Goal: Task Accomplishment & Management: Use online tool/utility

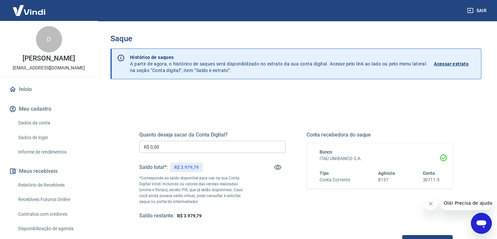
click at [172, 153] on div "Quanto deseja sacar da Conta Digital? R$ 0,00 ​ Saldo total*: R$ 3.979,79 *Corr…" at bounding box center [212, 175] width 147 height 88
click at [165, 147] on input "R$ 0,00" at bounding box center [212, 147] width 147 height 12
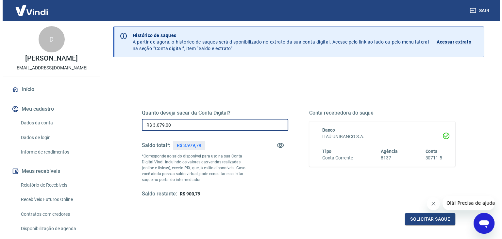
scroll to position [65, 0]
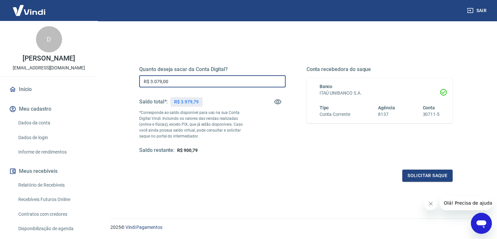
click at [159, 90] on div "Quanto deseja sacar da Conta Digital? R$ 3.079,00 ​ Saldo total*: R$ 3.979,79 *…" at bounding box center [212, 110] width 147 height 88
click at [157, 86] on input "R$ 3.079,00" at bounding box center [212, 81] width 147 height 12
click at [157, 85] on input "R$ 3.079,00" at bounding box center [212, 81] width 147 height 12
type input "R$ 3.900,00"
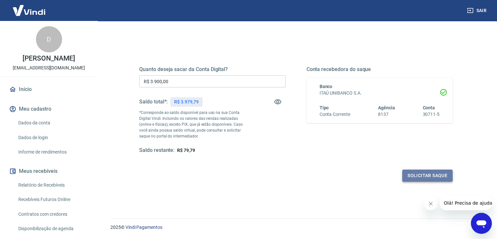
click at [438, 176] on button "Solicitar saque" at bounding box center [428, 175] width 50 height 12
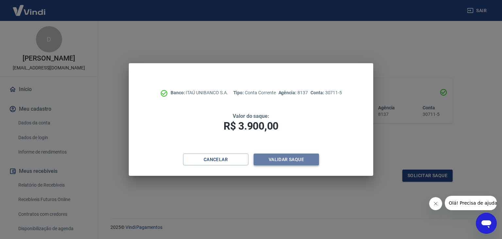
click at [303, 158] on button "Validar saque" at bounding box center [286, 159] width 65 height 12
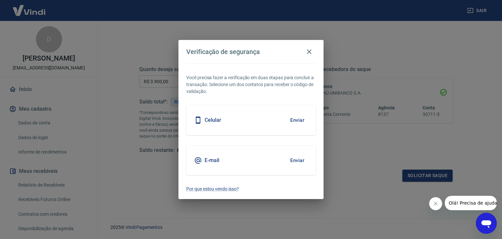
click at [292, 127] on div "Celular Enviar" at bounding box center [250, 119] width 129 height 29
click at [292, 121] on button "Enviar" at bounding box center [297, 120] width 21 height 14
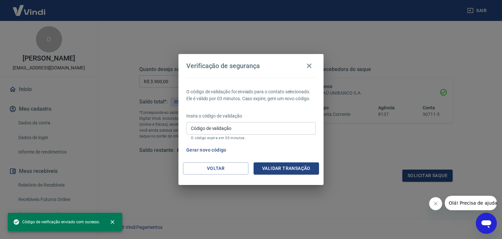
click at [270, 126] on input "Código de validação" at bounding box center [250, 128] width 129 height 12
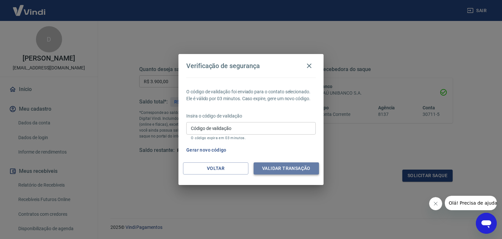
click at [298, 162] on button "Validar transação" at bounding box center [286, 168] width 65 height 12
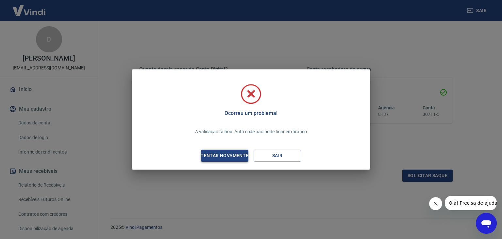
click at [210, 156] on div "Tentar novamente" at bounding box center [224, 155] width 63 height 8
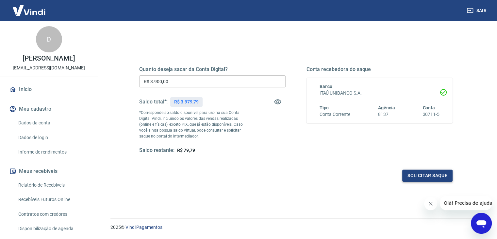
click at [429, 176] on button "Solicitar saque" at bounding box center [428, 175] width 50 height 12
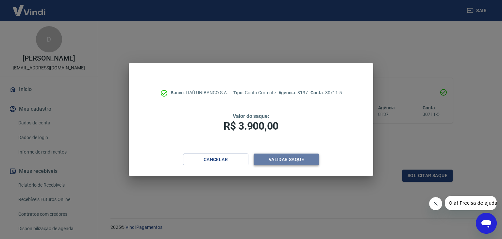
click at [291, 156] on button "Validar saque" at bounding box center [286, 159] width 65 height 12
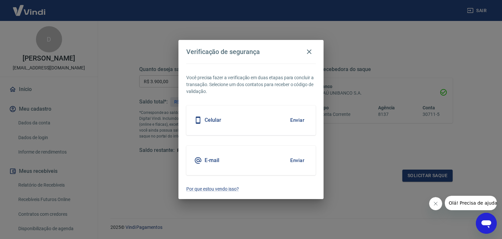
click at [247, 113] on div "Celular Enviar" at bounding box center [250, 119] width 129 height 29
click at [298, 117] on button "Enviar" at bounding box center [297, 120] width 21 height 14
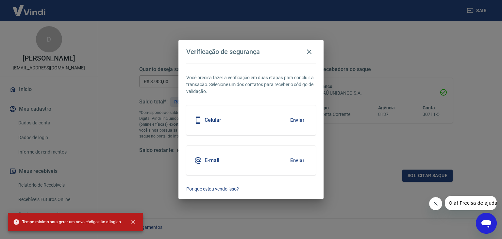
click at [419, 157] on div "Verificação de segurança Você precisa fazer a verificação em duas etapas para c…" at bounding box center [251, 119] width 502 height 239
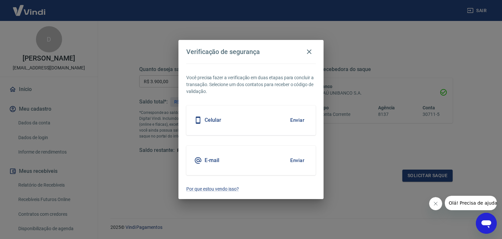
click at [431, 204] on button "Fechar mensagem da empresa" at bounding box center [435, 203] width 13 height 13
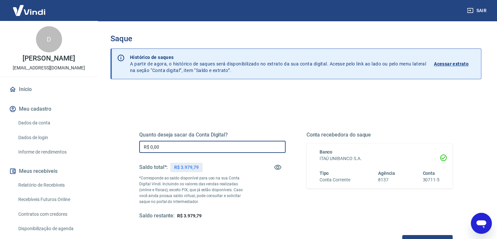
click at [219, 148] on input "R$ 0,00" at bounding box center [212, 147] width 147 height 12
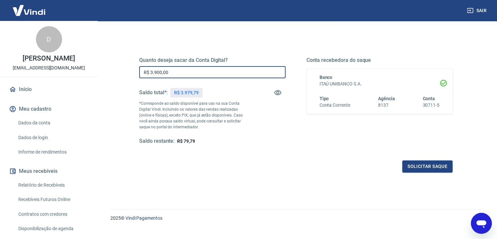
scroll to position [84, 0]
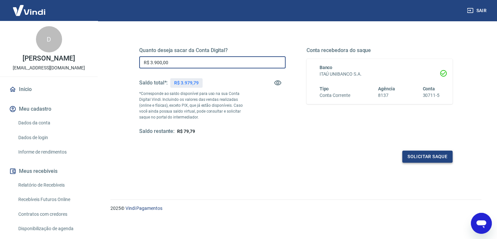
type input "R$ 3.900,00"
click at [425, 158] on button "Solicitar saque" at bounding box center [428, 156] width 50 height 12
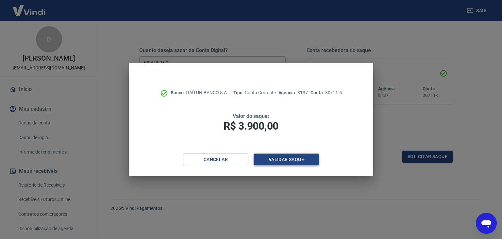
click at [309, 155] on button "Validar saque" at bounding box center [286, 159] width 65 height 12
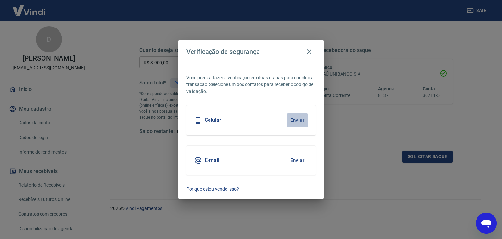
click at [297, 121] on button "Enviar" at bounding box center [297, 120] width 21 height 14
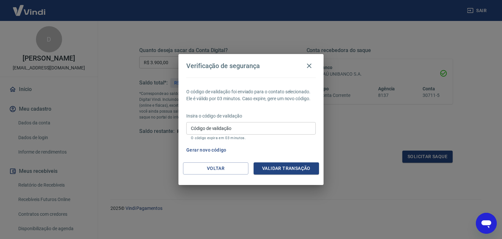
click at [294, 123] on input "Código de validação" at bounding box center [250, 128] width 129 height 12
click at [279, 170] on button "Validar transação" at bounding box center [286, 168] width 65 height 12
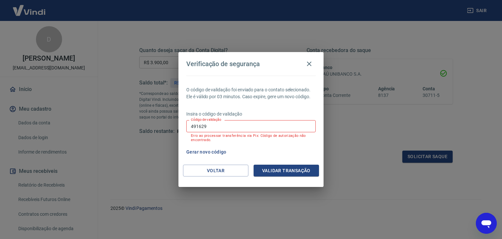
click at [246, 129] on input "491629" at bounding box center [250, 126] width 129 height 12
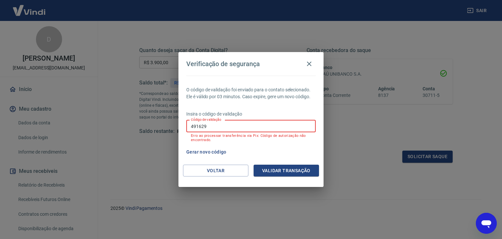
click at [246, 129] on input "491629" at bounding box center [250, 126] width 129 height 12
click at [246, 132] on div "Código de validação 491629 Código de validação Erro ao processar transferência …" at bounding box center [250, 131] width 129 height 22
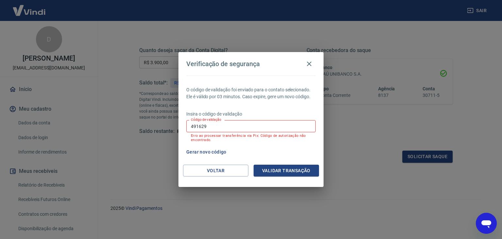
click at [240, 127] on input "491629" at bounding box center [250, 126] width 129 height 12
type input "907751"
click at [283, 169] on button "Validar transação" at bounding box center [286, 170] width 65 height 12
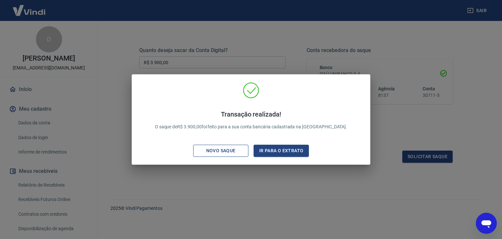
click at [241, 152] on div "Novo saque" at bounding box center [221, 151] width 45 height 8
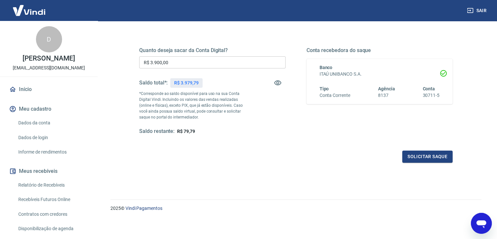
click at [32, 8] on img at bounding box center [29, 10] width 43 height 20
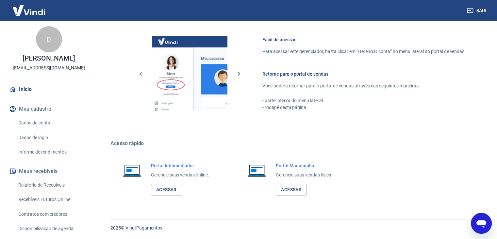
scroll to position [277, 0]
